Goal: Information Seeking & Learning: Learn about a topic

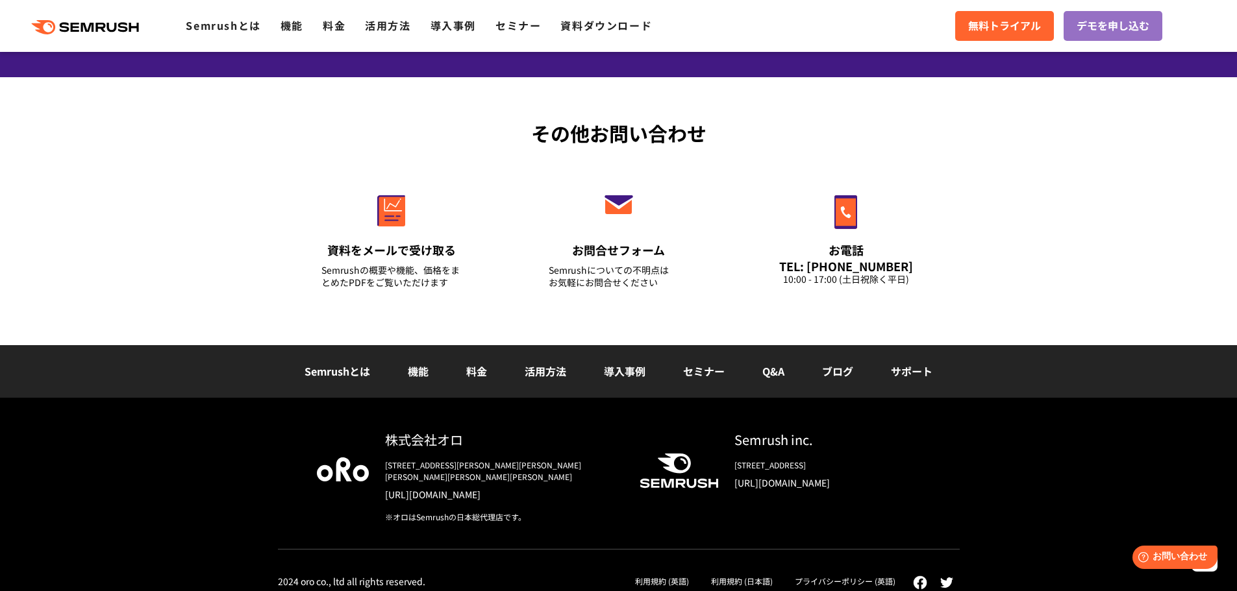
click at [736, 576] on link "利用規約 (日本語)" at bounding box center [742, 581] width 62 height 11
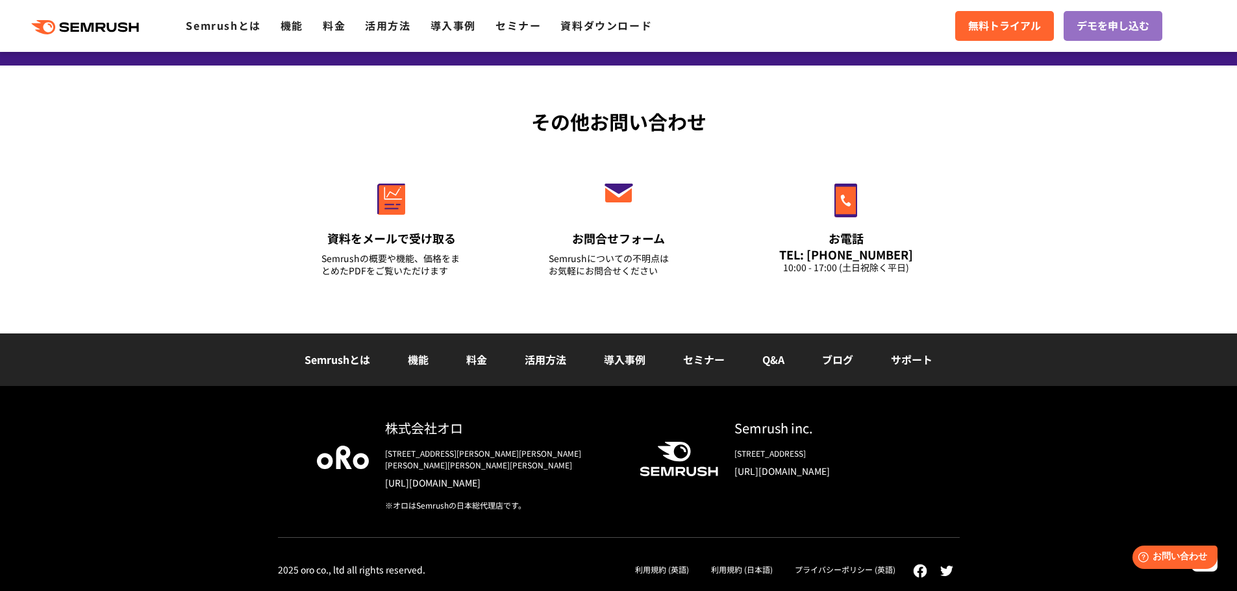
scroll to position [9411, 0]
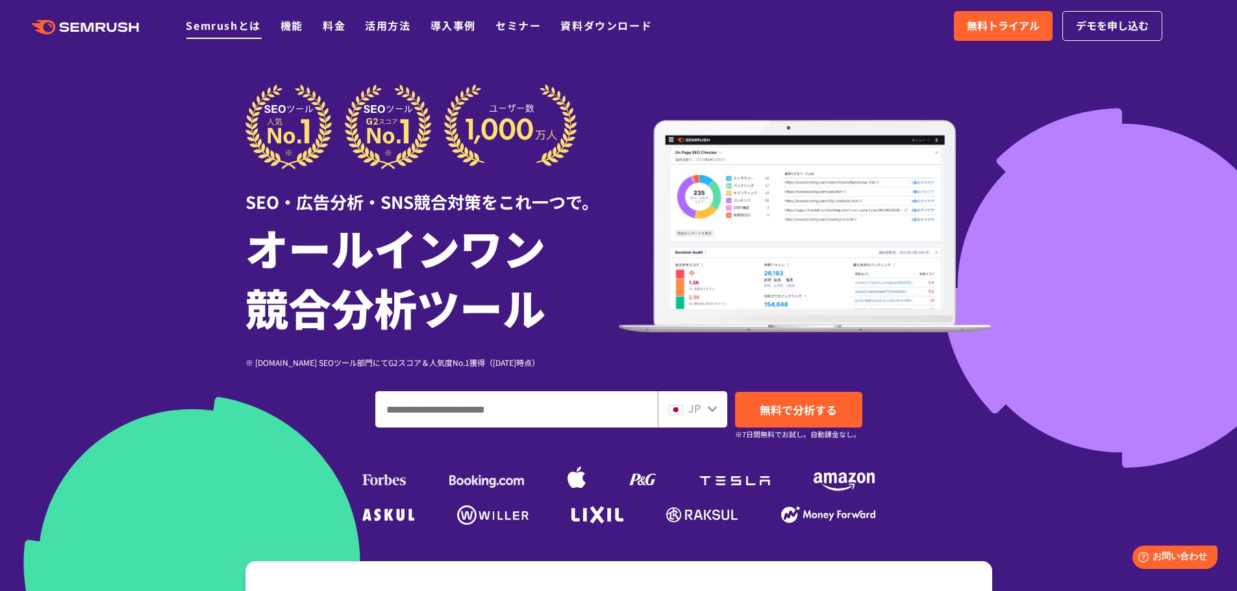
click at [213, 19] on link "Semrushとは" at bounding box center [223, 26] width 75 height 16
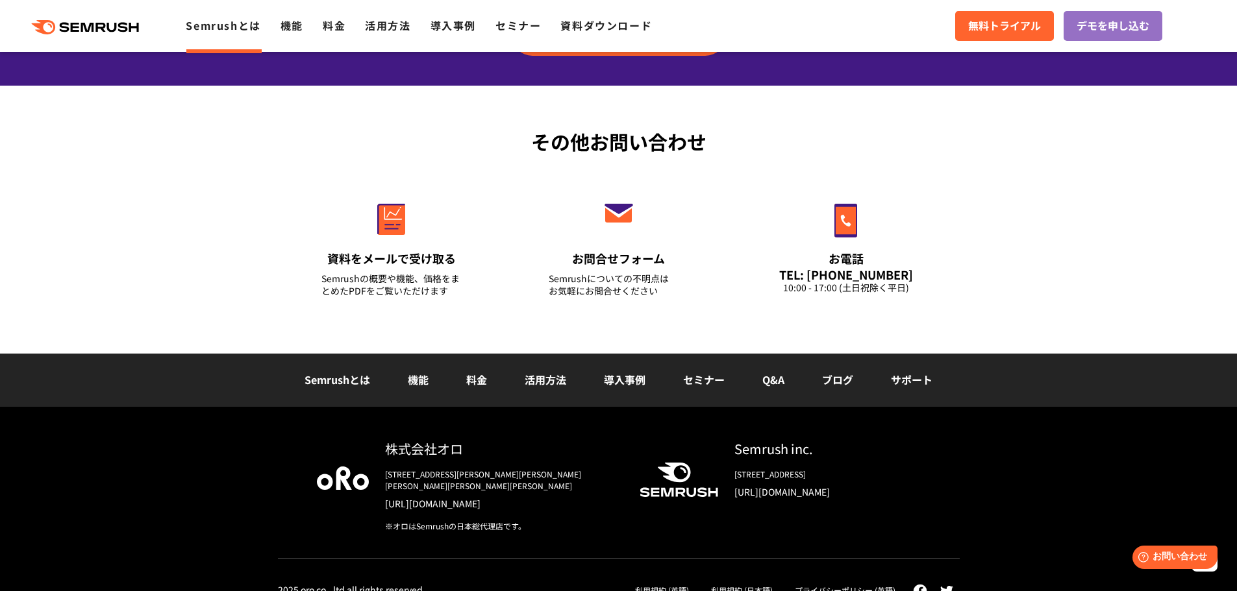
scroll to position [3120, 0]
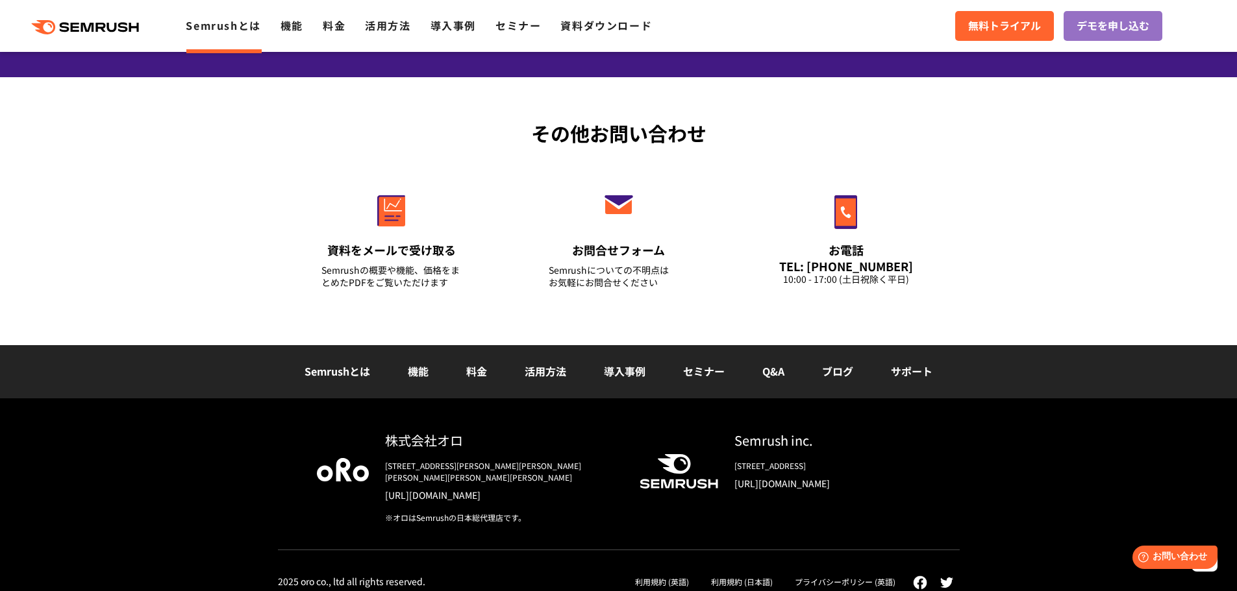
click at [533, 371] on link "活用方法" at bounding box center [546, 372] width 42 height 16
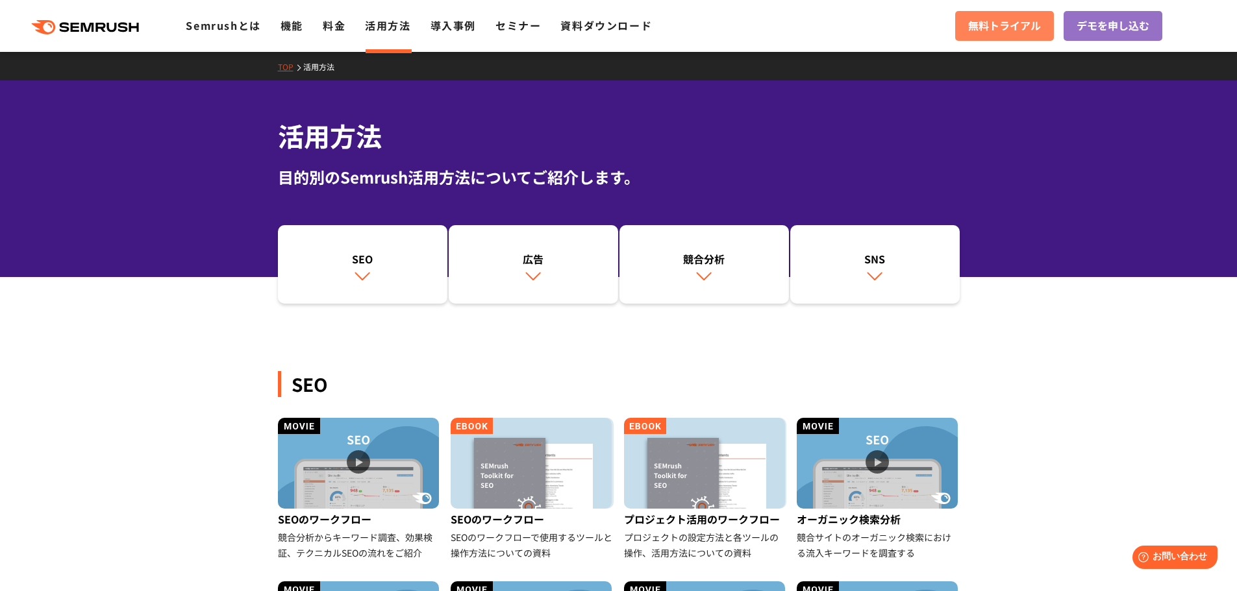
click at [999, 23] on span "無料トライアル" at bounding box center [1004, 26] width 73 height 17
drag, startPoint x: 1205, startPoint y: 383, endPoint x: 1016, endPoint y: 297, distance: 207.7
